Goal: Task Accomplishment & Management: Manage account settings

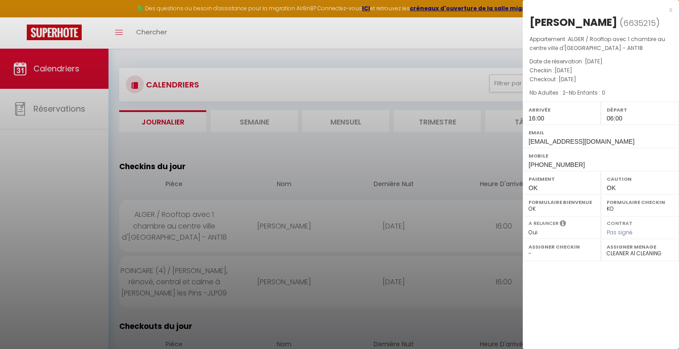
click at [342, 101] on div at bounding box center [339, 174] width 679 height 349
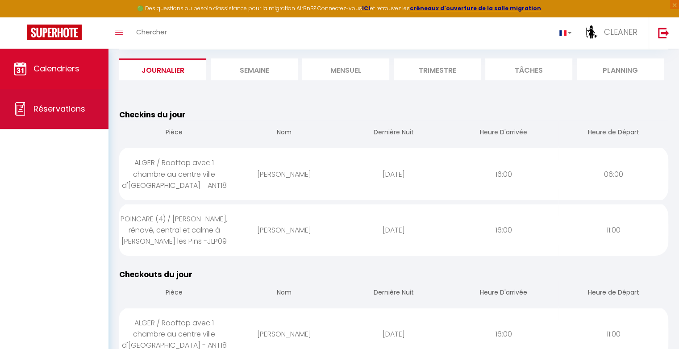
click at [75, 105] on span "Réservations" at bounding box center [59, 108] width 52 height 11
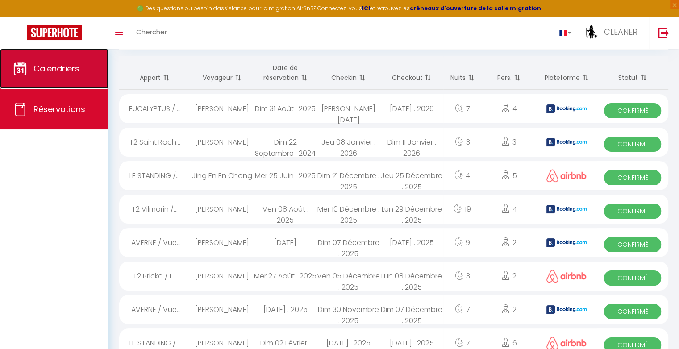
scroll to position [100, 0]
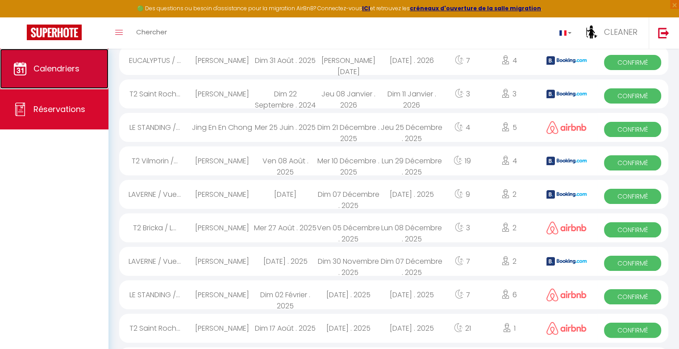
click at [65, 60] on link "Calendriers" at bounding box center [54, 69] width 109 height 40
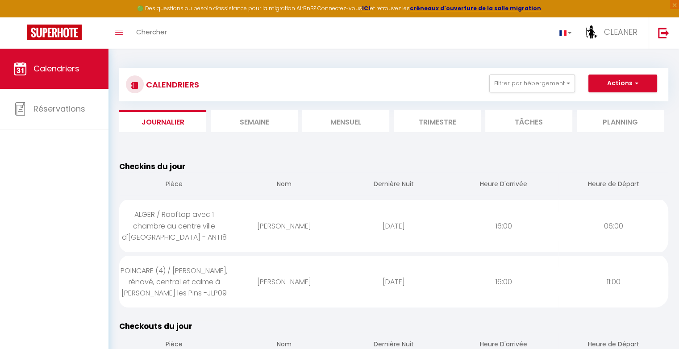
click at [267, 124] on li "Semaine" at bounding box center [254, 121] width 87 height 22
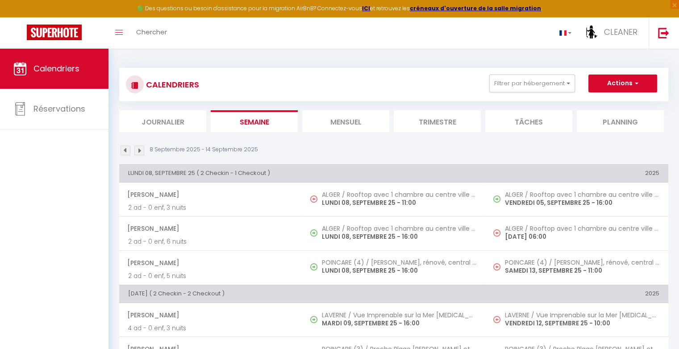
click at [182, 125] on li "Journalier" at bounding box center [162, 121] width 87 height 22
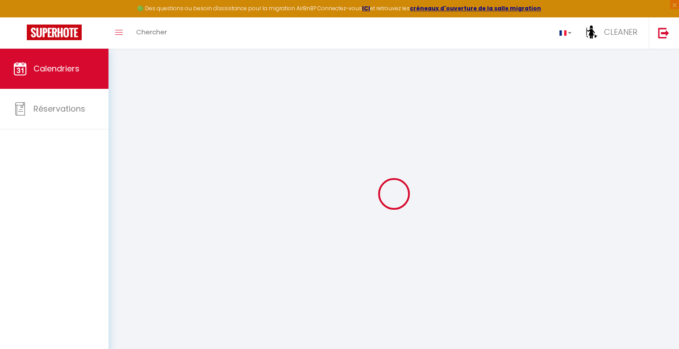
select select
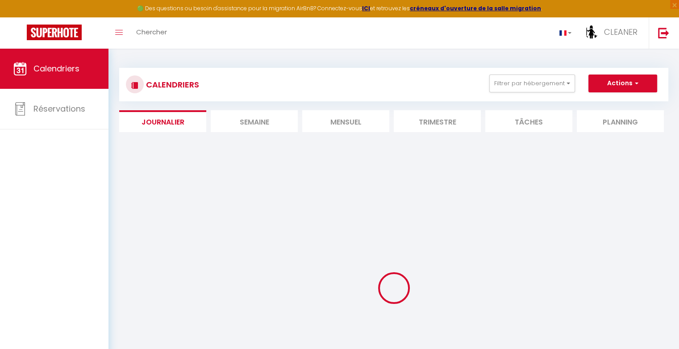
select select
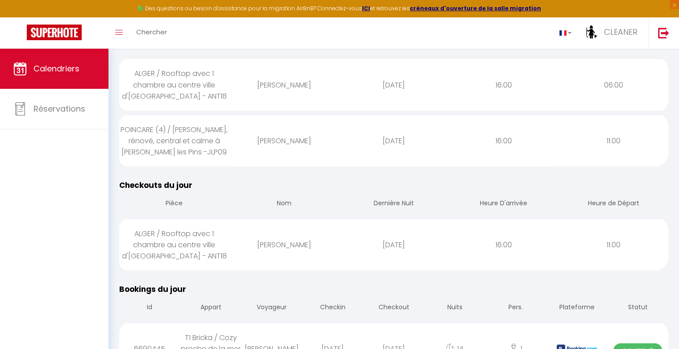
scroll to position [142, 0]
click at [171, 83] on div "ALGER / Rooftop avec 1 chambre au centre ville d'[GEOGRAPHIC_DATA] - ANT18" at bounding box center [174, 83] width 110 height 51
select select "1"
select select "0"
select select "1"
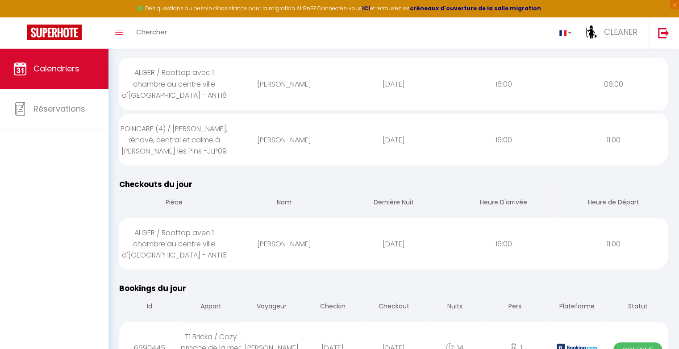
select select
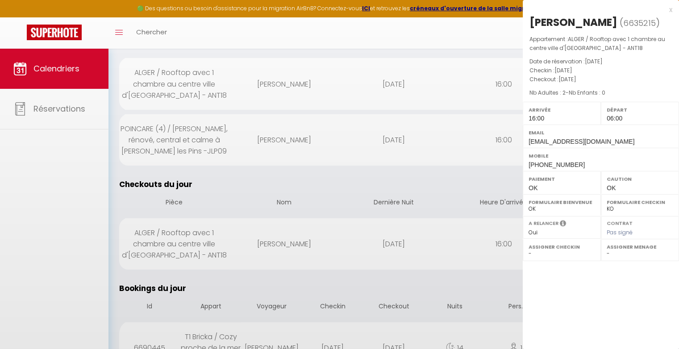
select select "30017"
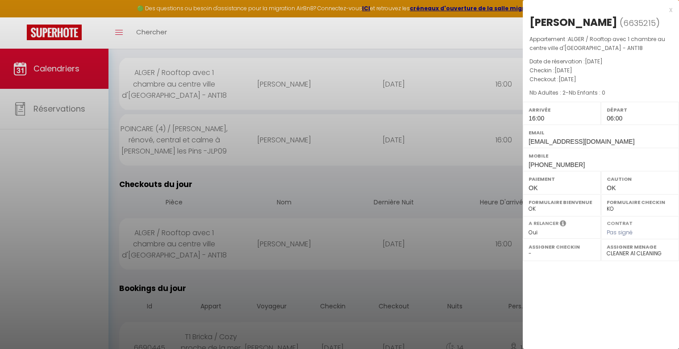
click at [276, 108] on div at bounding box center [339, 174] width 679 height 349
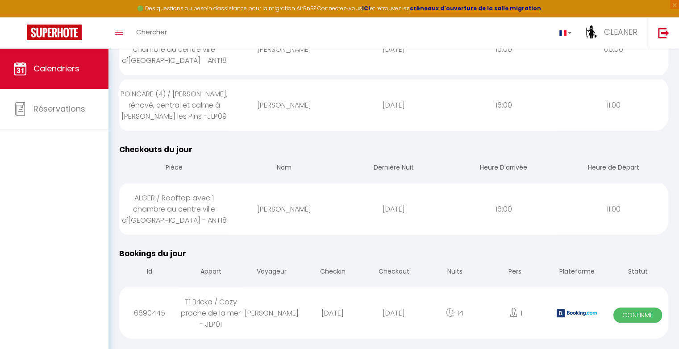
scroll to position [177, 0]
click at [158, 205] on div "ALGER / Rooftop avec 1 chambre au centre ville d'[GEOGRAPHIC_DATA] - ANT18" at bounding box center [174, 209] width 110 height 51
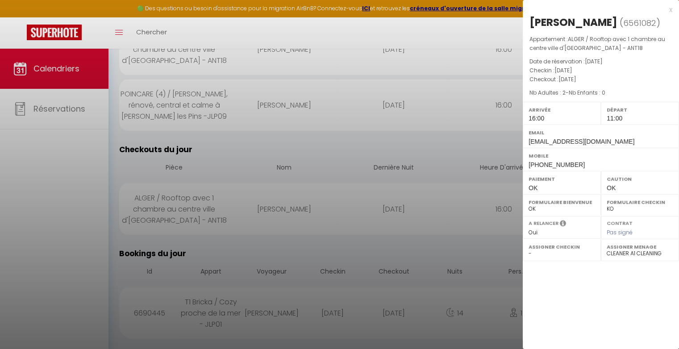
click at [223, 216] on div at bounding box center [339, 174] width 679 height 349
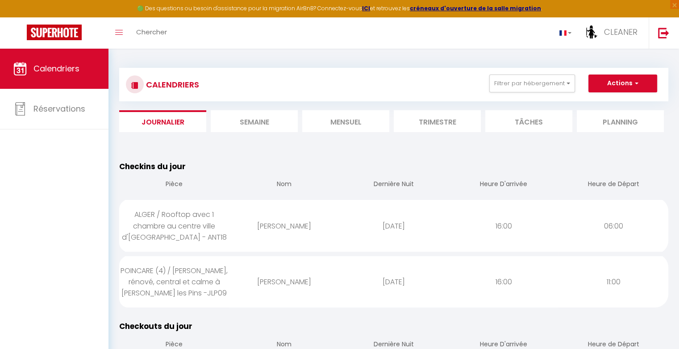
scroll to position [164, 0]
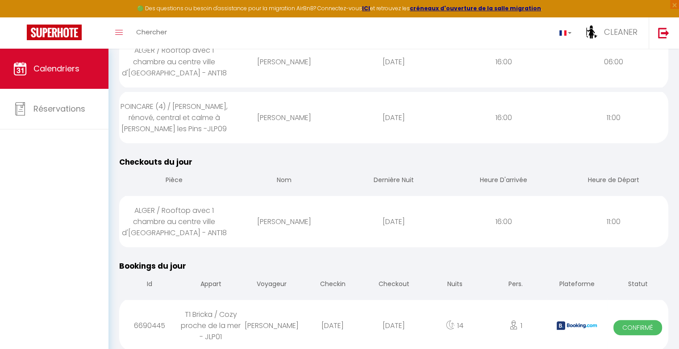
click at [226, 222] on div "ALGER / Rooftop avec 1 chambre au centre ville d'[GEOGRAPHIC_DATA] - ANT18" at bounding box center [174, 221] width 110 height 51
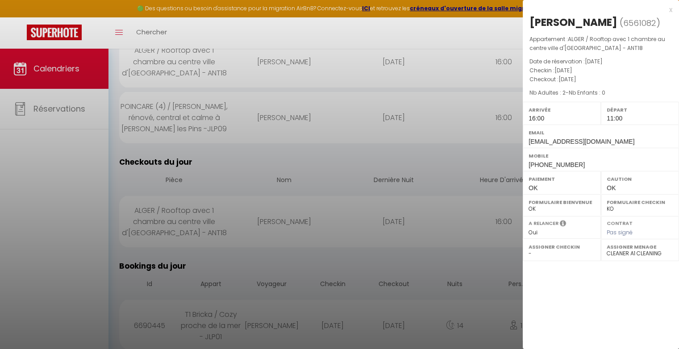
scroll to position [0, 0]
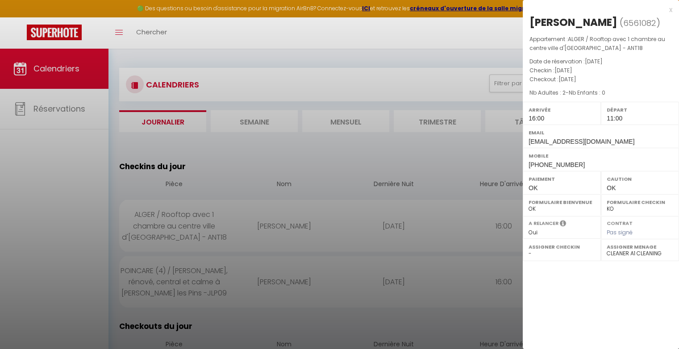
click at [242, 152] on div at bounding box center [339, 174] width 679 height 349
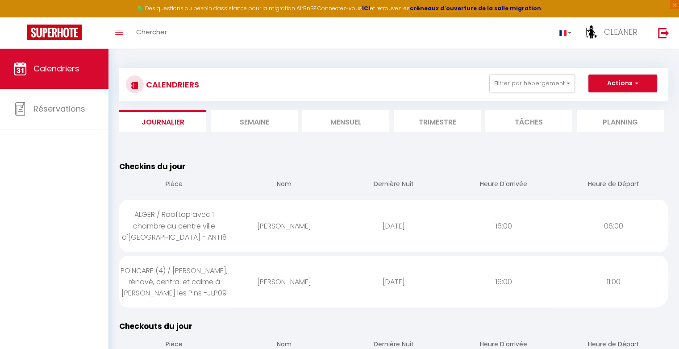
click at [327, 156] on div "Checkins du jour Pièce Nom Dernière Nuit Heure D'arrivée Heure de Départ ALGER …" at bounding box center [393, 234] width 561 height 160
drag, startPoint x: 120, startPoint y: 167, endPoint x: 405, endPoint y: 289, distance: 310.1
click at [405, 289] on table "Checkins du jour Pièce Nom Dernière Nuit Heure D'arrivée Heure de Départ ALGER …" at bounding box center [393, 234] width 549 height 147
drag, startPoint x: 405, startPoint y: 289, endPoint x: 350, endPoint y: 189, distance: 114.5
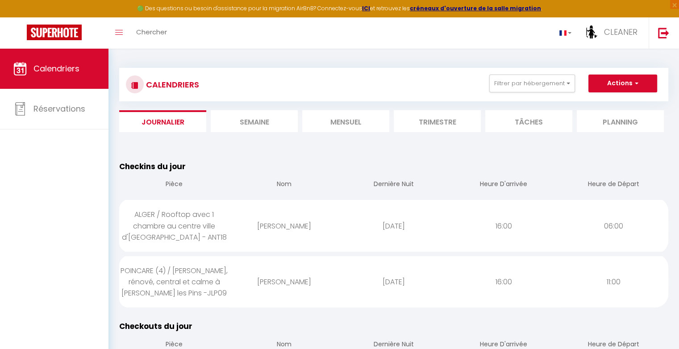
click at [350, 189] on th "Dernière Nuit" at bounding box center [394, 184] width 110 height 25
click at [298, 161] on table "Checkins du jour Pièce Nom Dernière Nuit Heure D'arrivée Heure de Départ ALGER …" at bounding box center [393, 234] width 549 height 147
